Goal: Find specific page/section: Find specific page/section

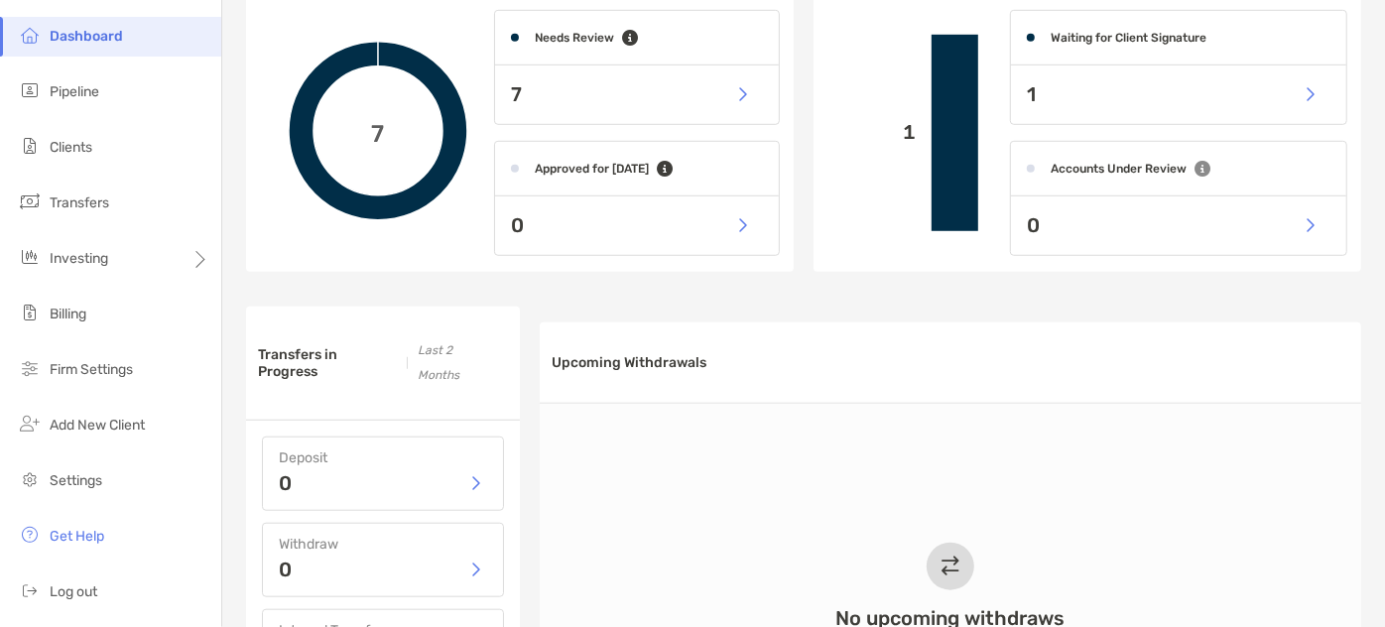
scroll to position [631, 0]
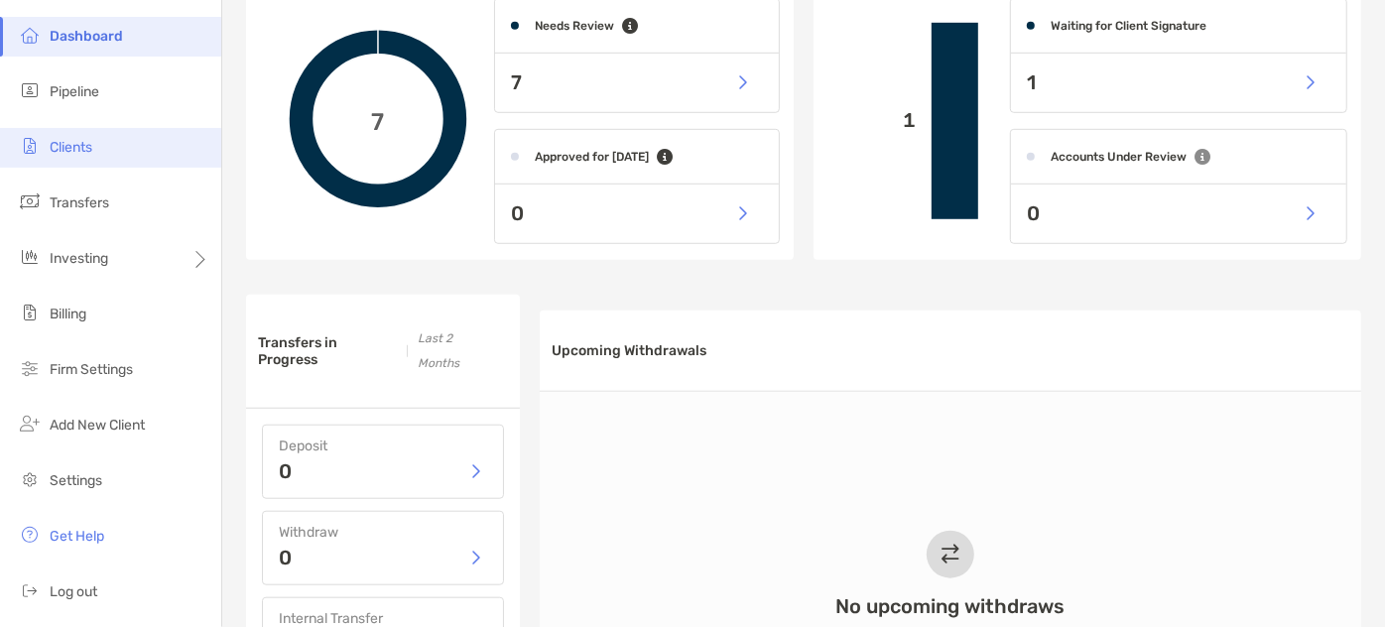
click at [103, 145] on li "Clients" at bounding box center [110, 148] width 221 height 40
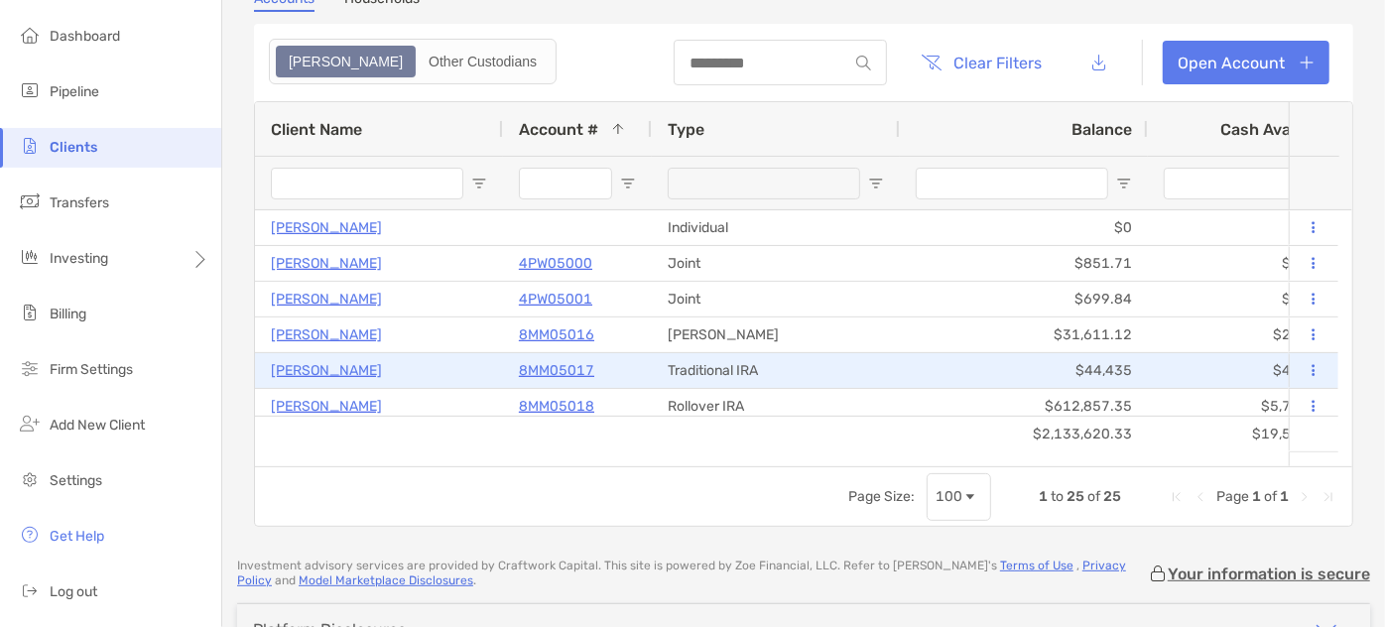
scroll to position [89, 0]
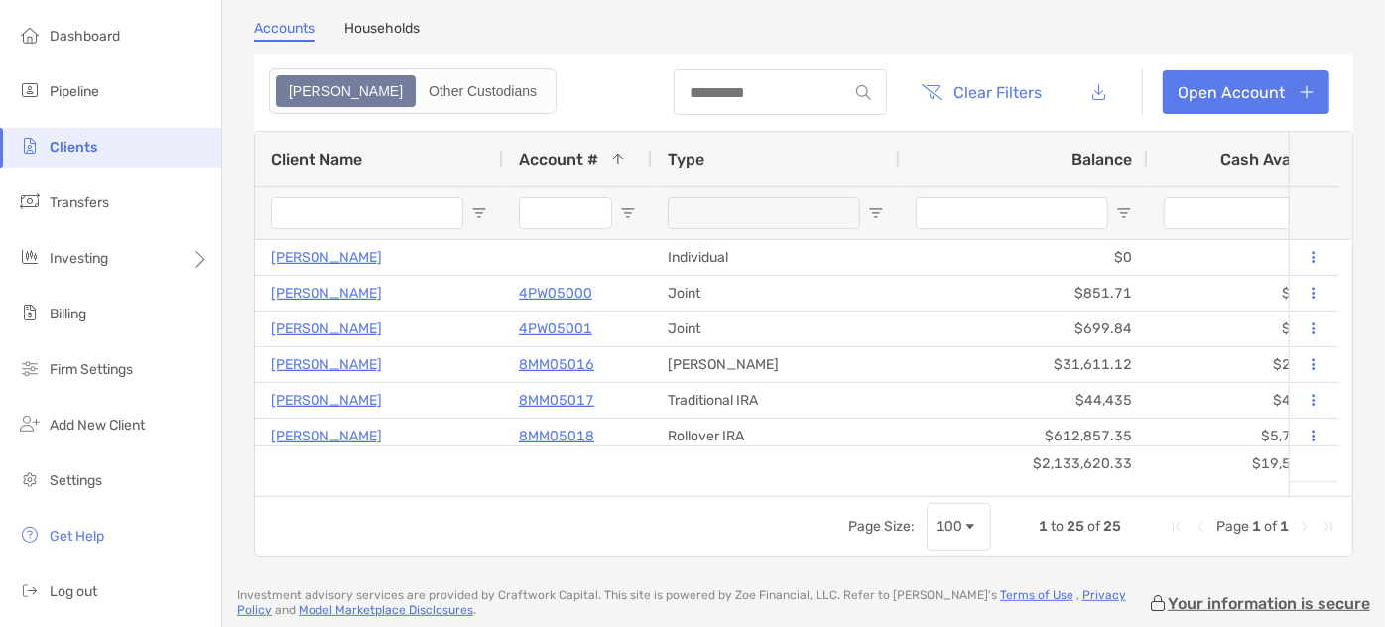
click at [357, 26] on link "Households" at bounding box center [381, 31] width 75 height 22
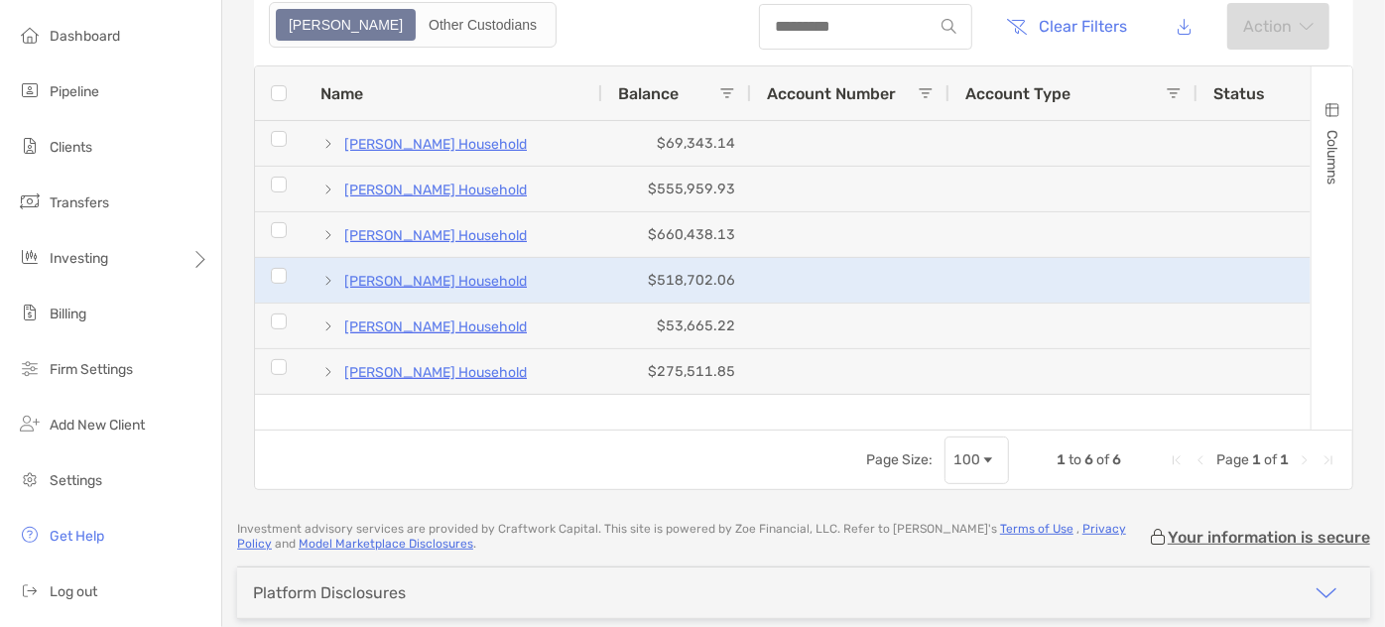
scroll to position [180, 0]
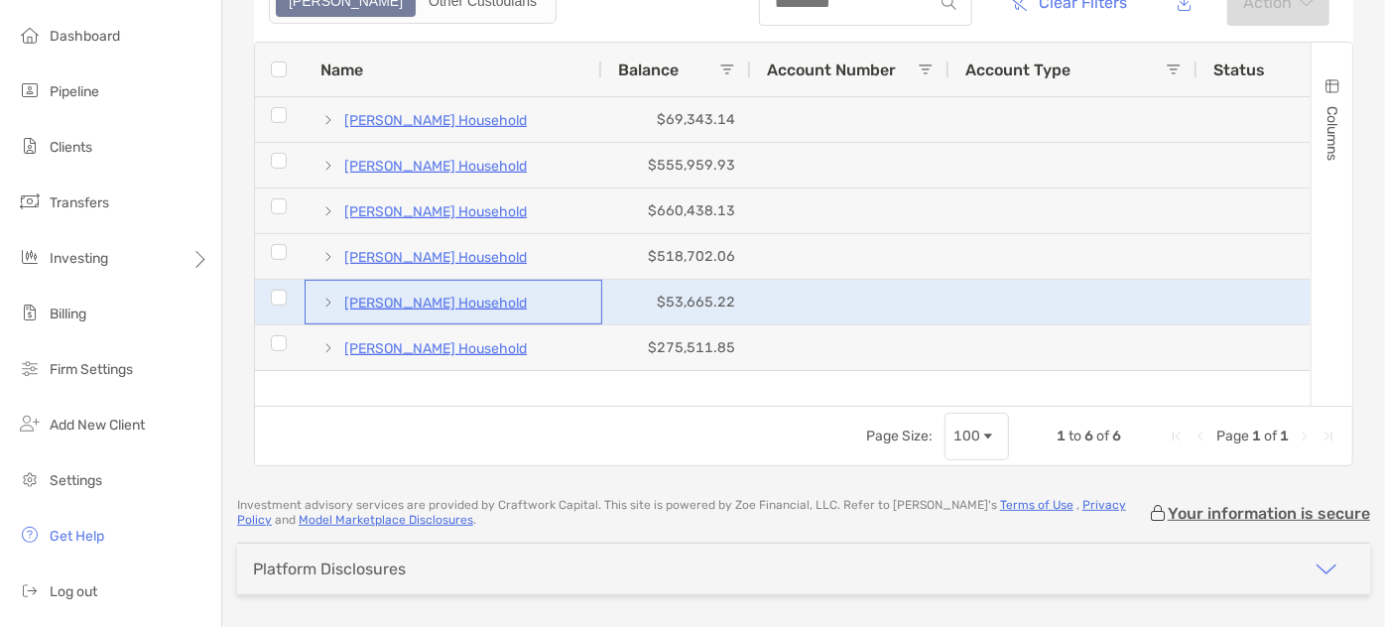
click at [462, 303] on p "[PERSON_NAME] Household" at bounding box center [435, 303] width 183 height 25
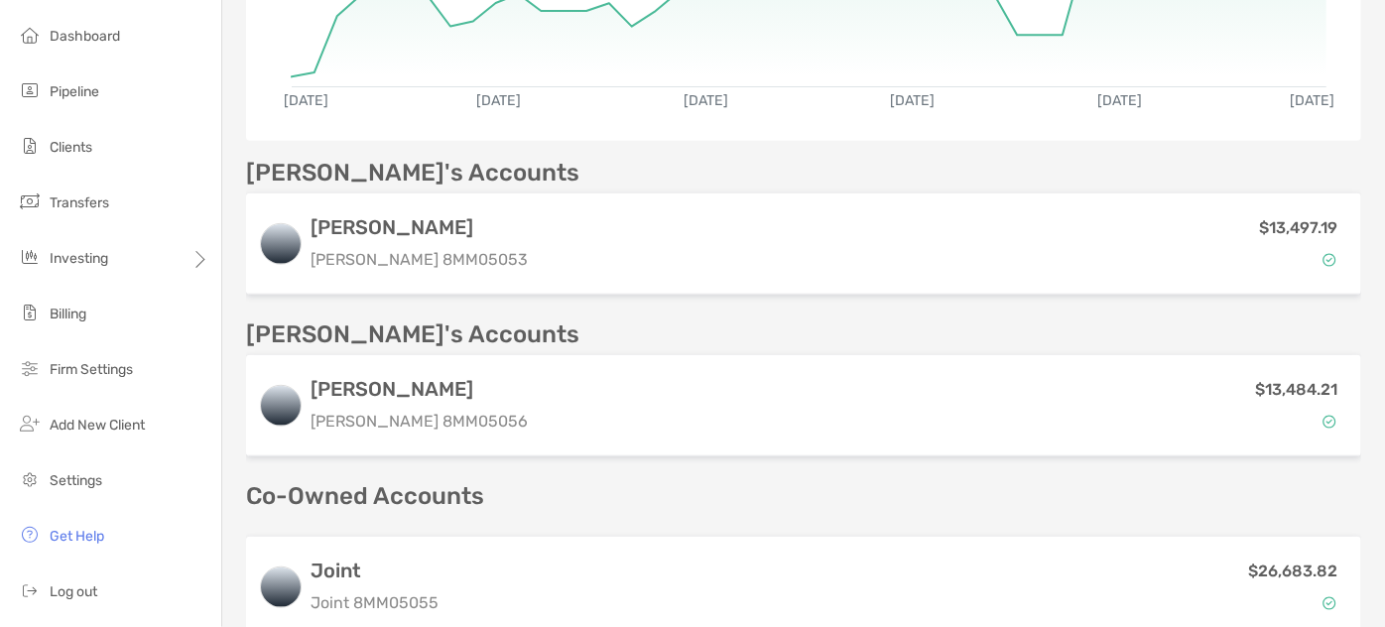
scroll to position [524, 0]
